Goal: Task Accomplishment & Management: Complete application form

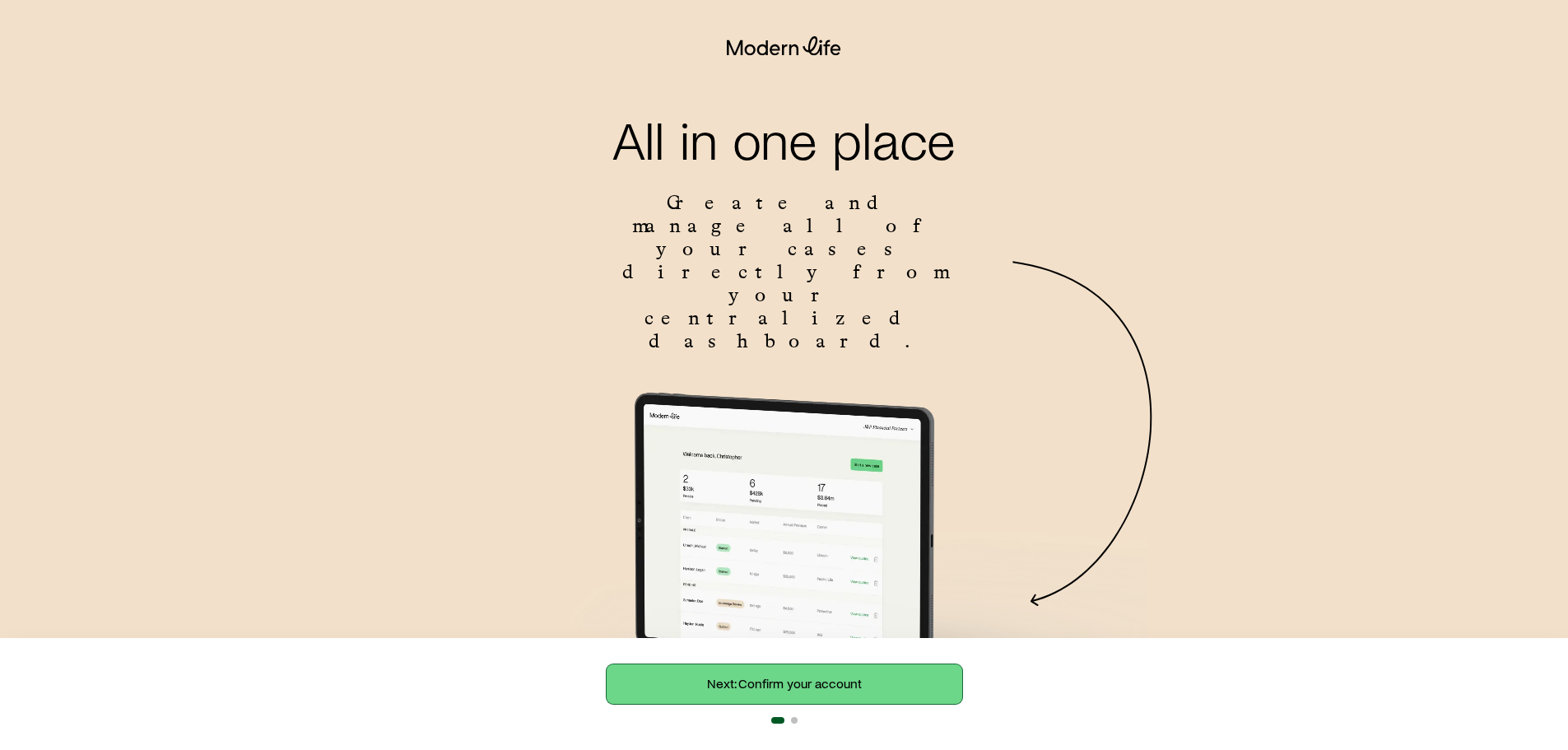
click at [899, 675] on link "Next: Confirm your account" at bounding box center [784, 684] width 356 height 39
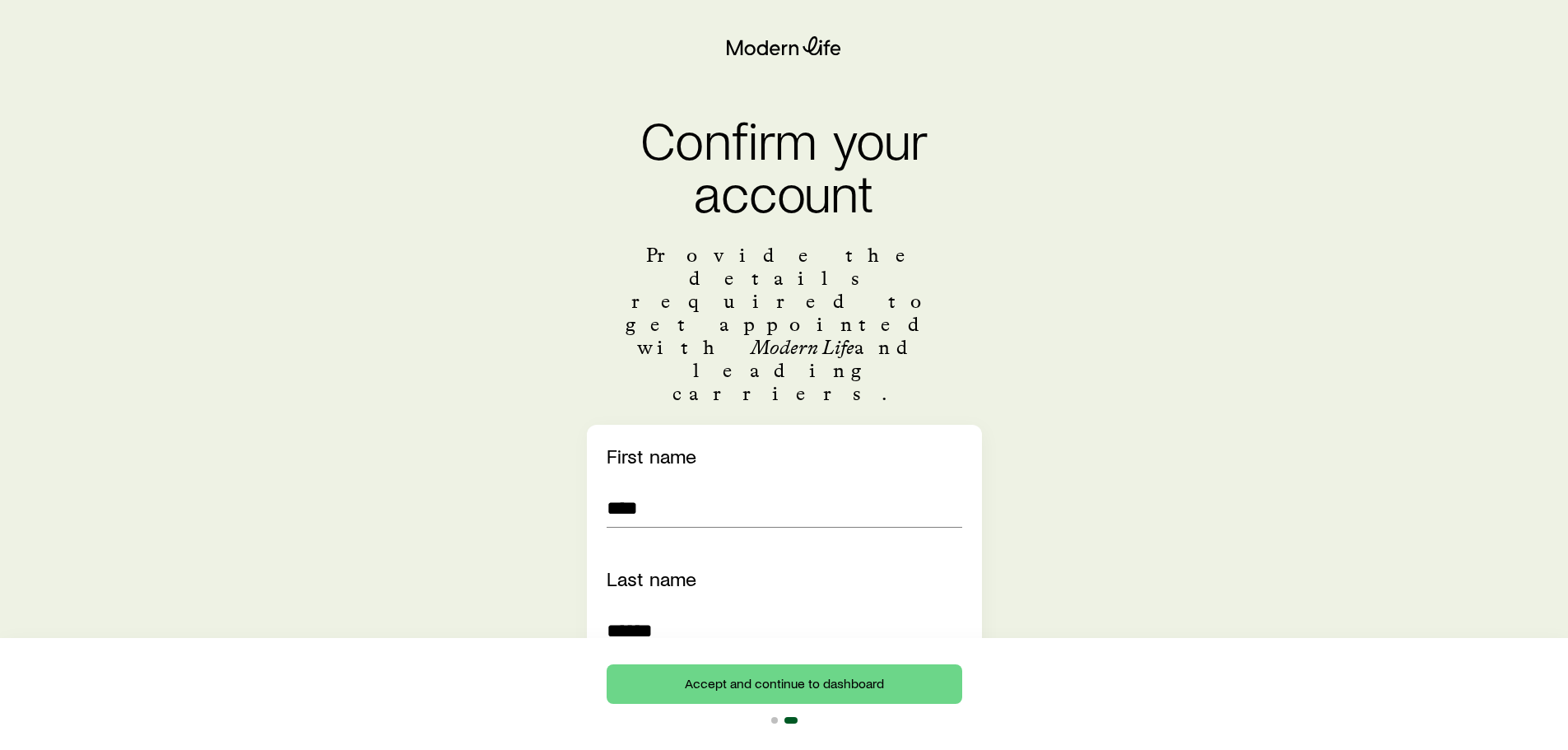
drag, startPoint x: 638, startPoint y: 541, endPoint x: 715, endPoint y: 539, distance: 77.0
click at [638, 611] on input "******" at bounding box center [784, 630] width 356 height 39
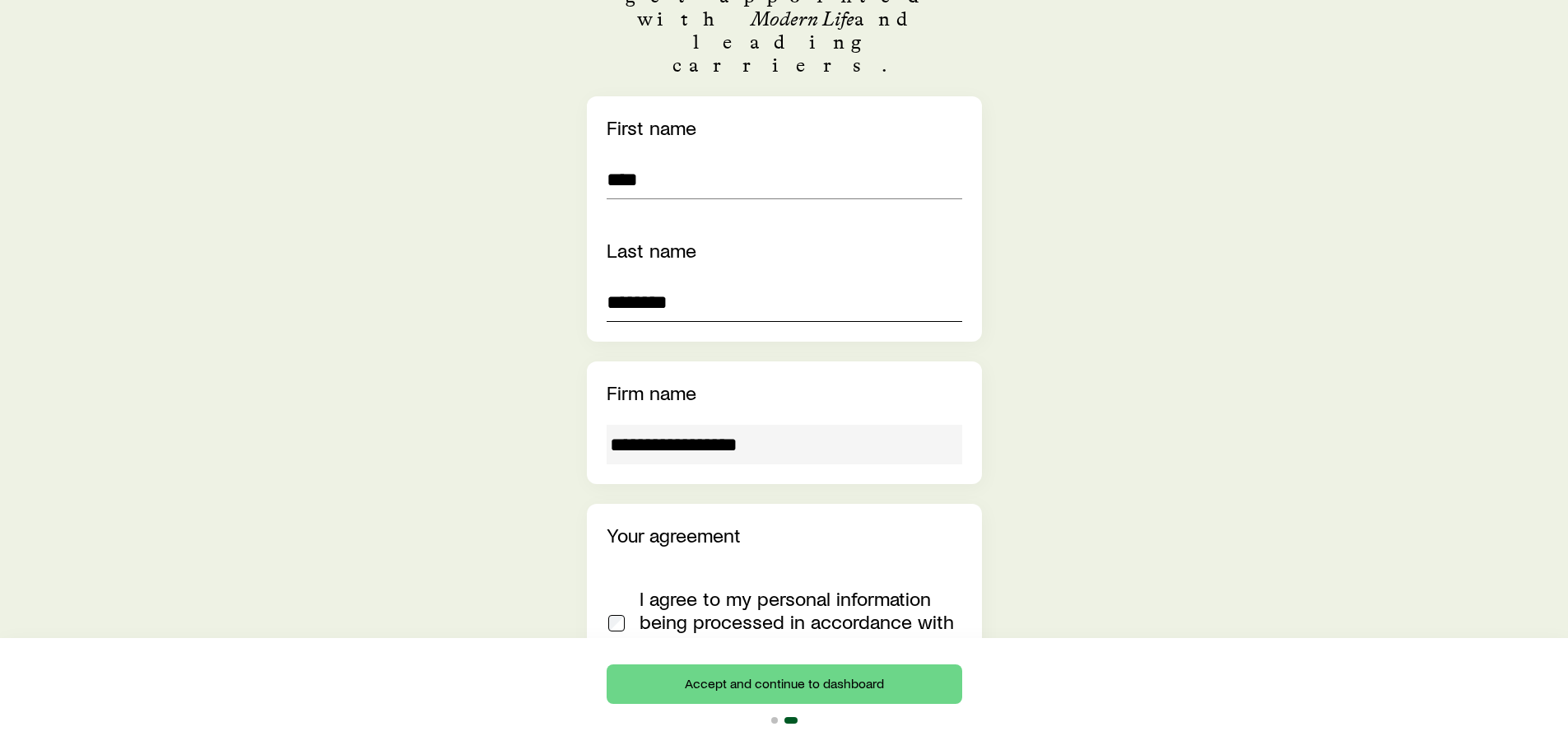
scroll to position [330, 0]
type input "********"
click at [607, 532] on div "Your agreement I agree to my personal information being processed in accordance…" at bounding box center [784, 599] width 395 height 192
drag, startPoint x: 857, startPoint y: 687, endPoint x: 1043, endPoint y: 593, distance: 208.4
click at [857, 686] on button "Accept and continue to dashboard" at bounding box center [784, 684] width 356 height 39
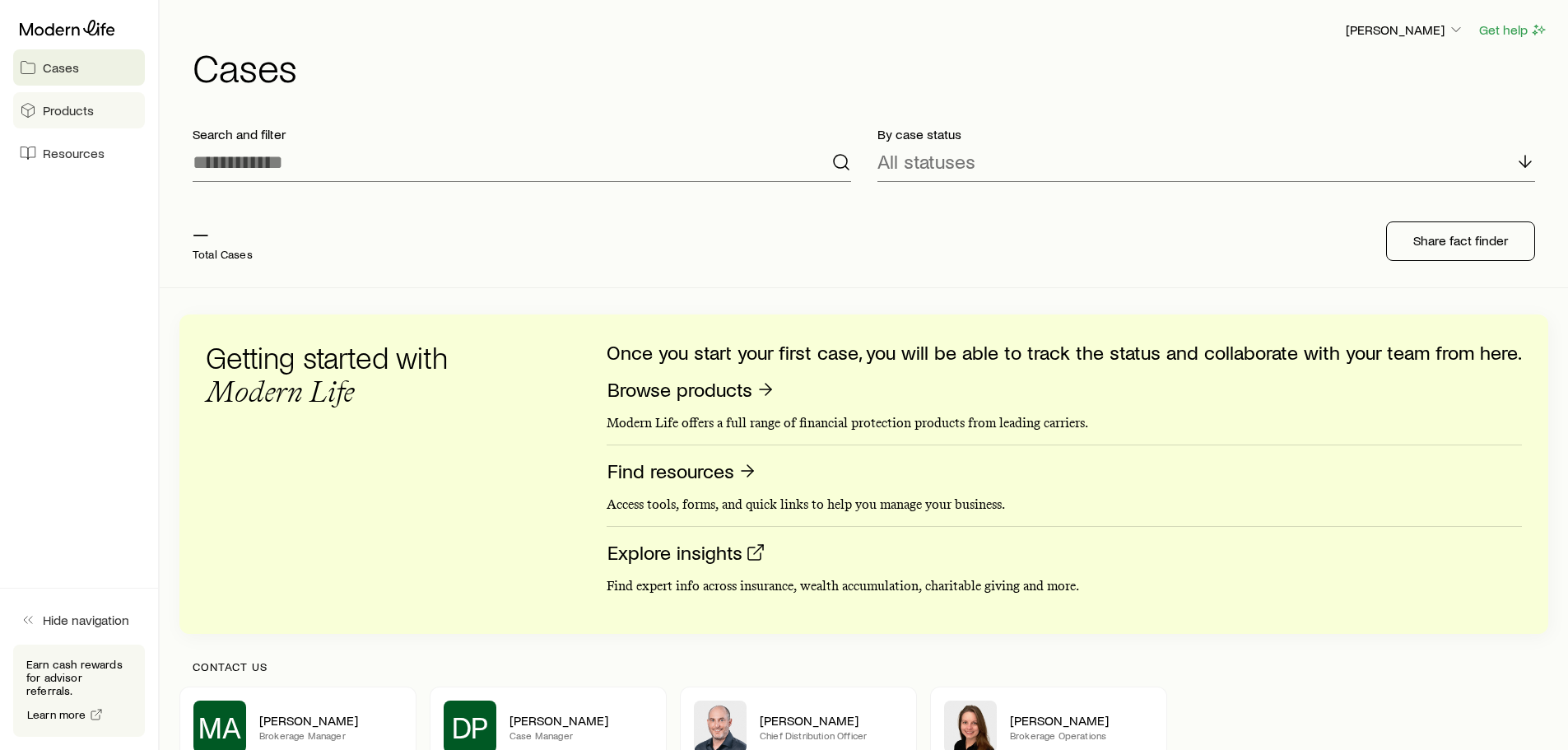
click at [97, 114] on link "Products" at bounding box center [78, 110] width 131 height 37
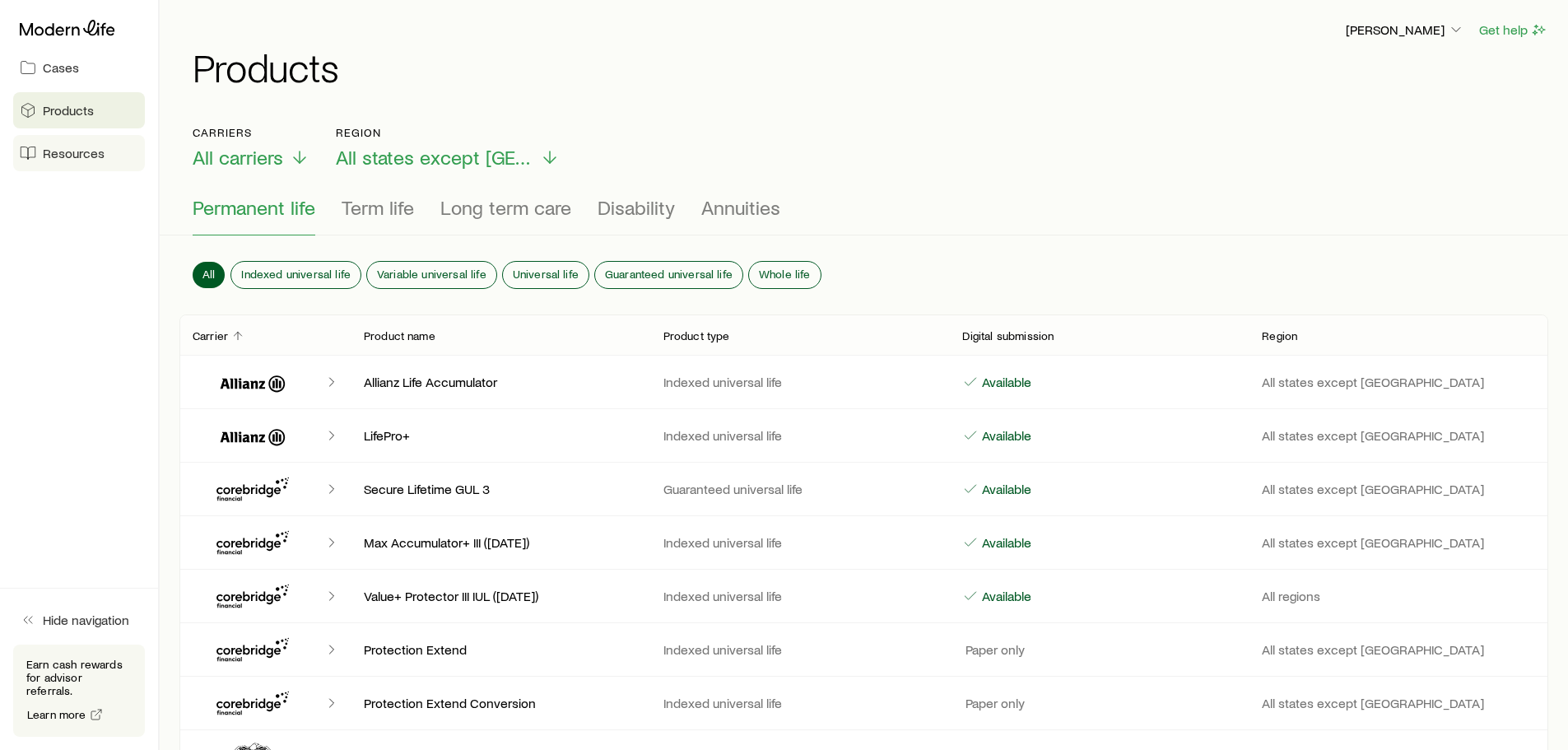
click at [86, 153] on span "Resources" at bounding box center [73, 153] width 62 height 17
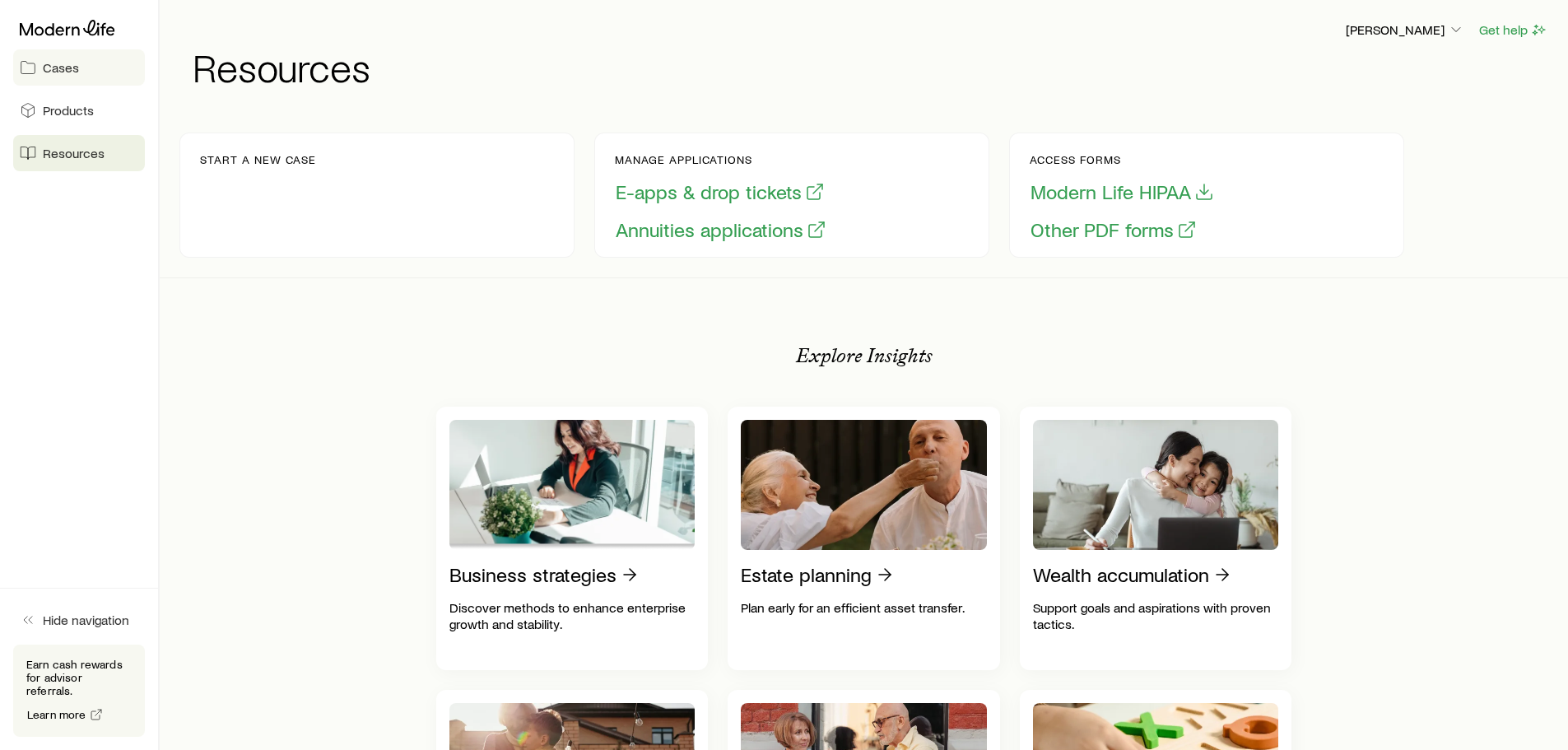
click at [66, 70] on span "Cases" at bounding box center [61, 67] width 37 height 17
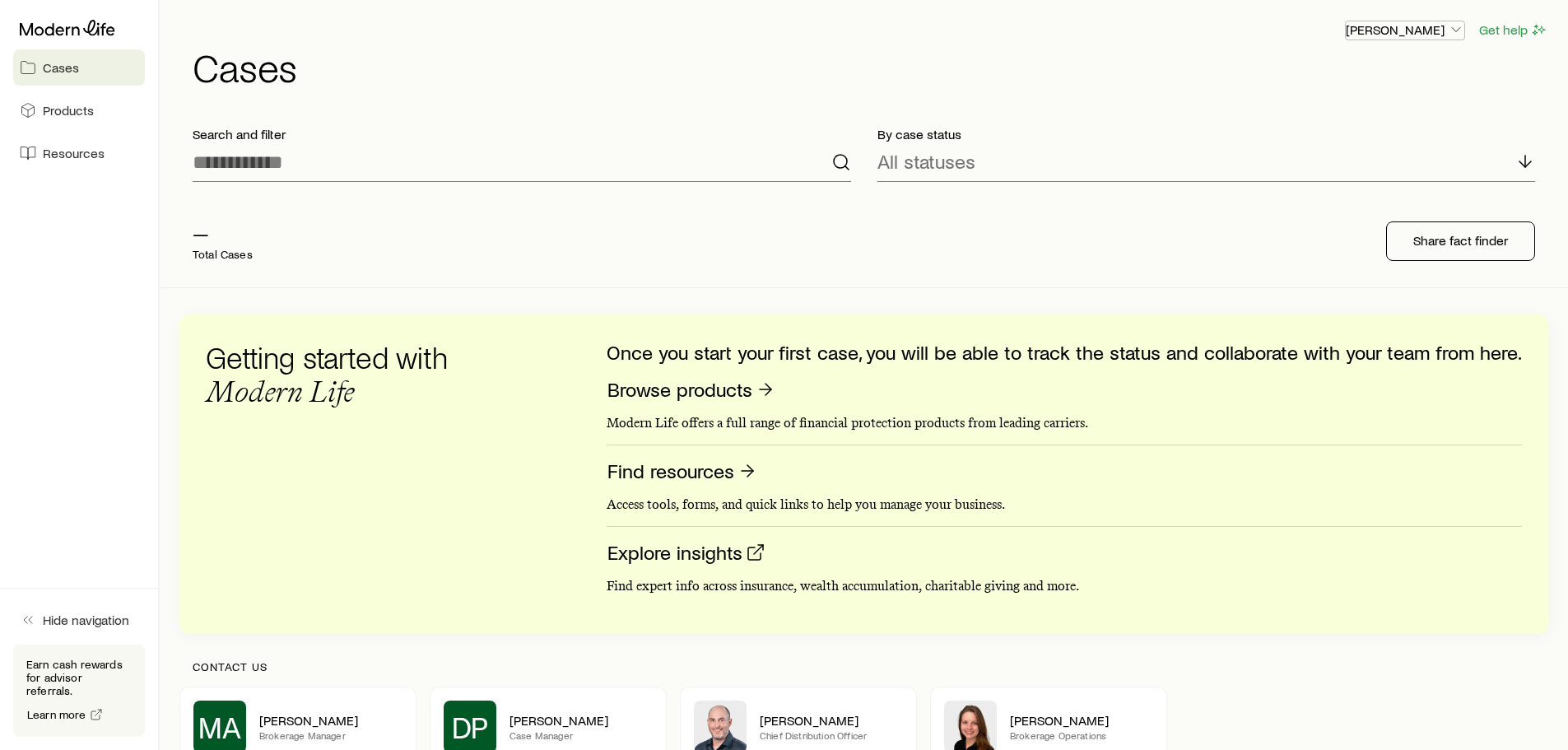
click at [1446, 30] on p "[PERSON_NAME]" at bounding box center [1405, 30] width 118 height 17
drag, startPoint x: 870, startPoint y: 87, endPoint x: 863, endPoint y: 79, distance: 10.6
click at [869, 87] on div "[PERSON_NAME] Get help Cases" at bounding box center [864, 53] width 1369 height 106
click at [1439, 24] on p "[PERSON_NAME]" at bounding box center [1405, 30] width 118 height 17
click at [1140, 88] on div "[PERSON_NAME] Get help Cases" at bounding box center [864, 53] width 1369 height 106
